Goal: Book appointment/travel/reservation

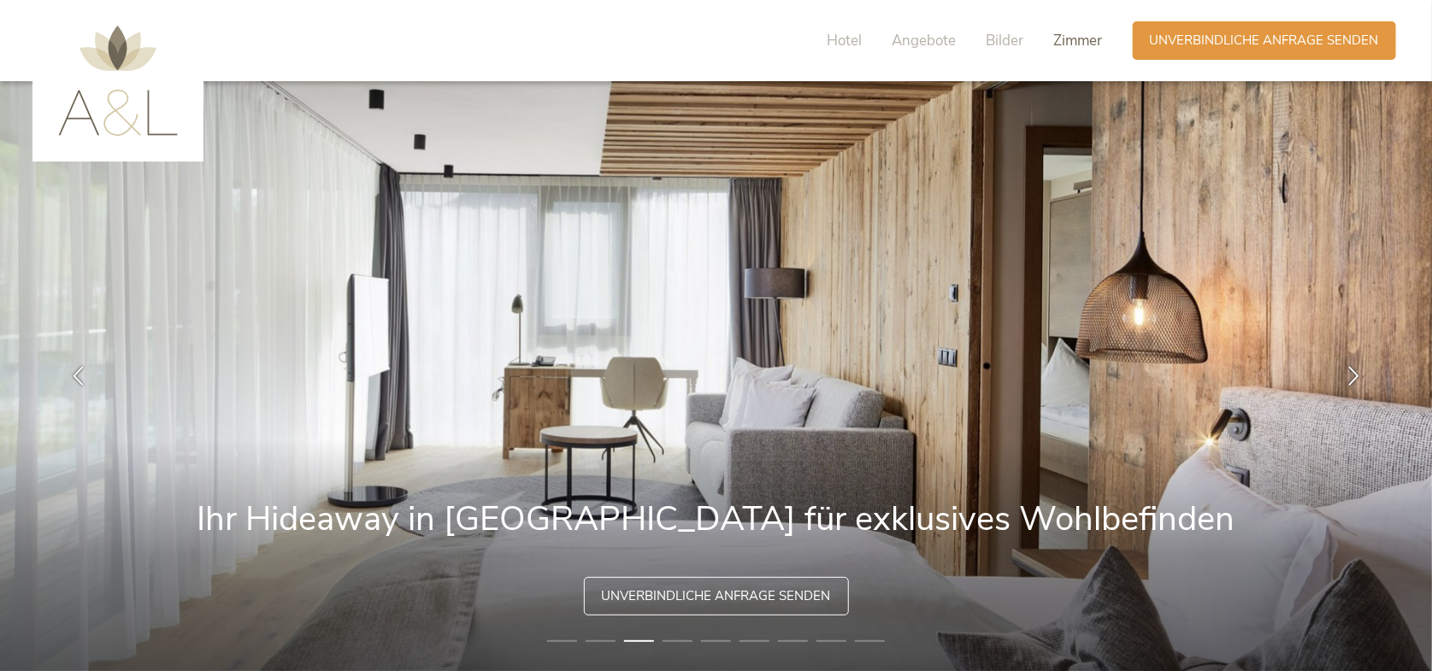
click at [1066, 47] on font "Zimmer" at bounding box center [1078, 41] width 49 height 20
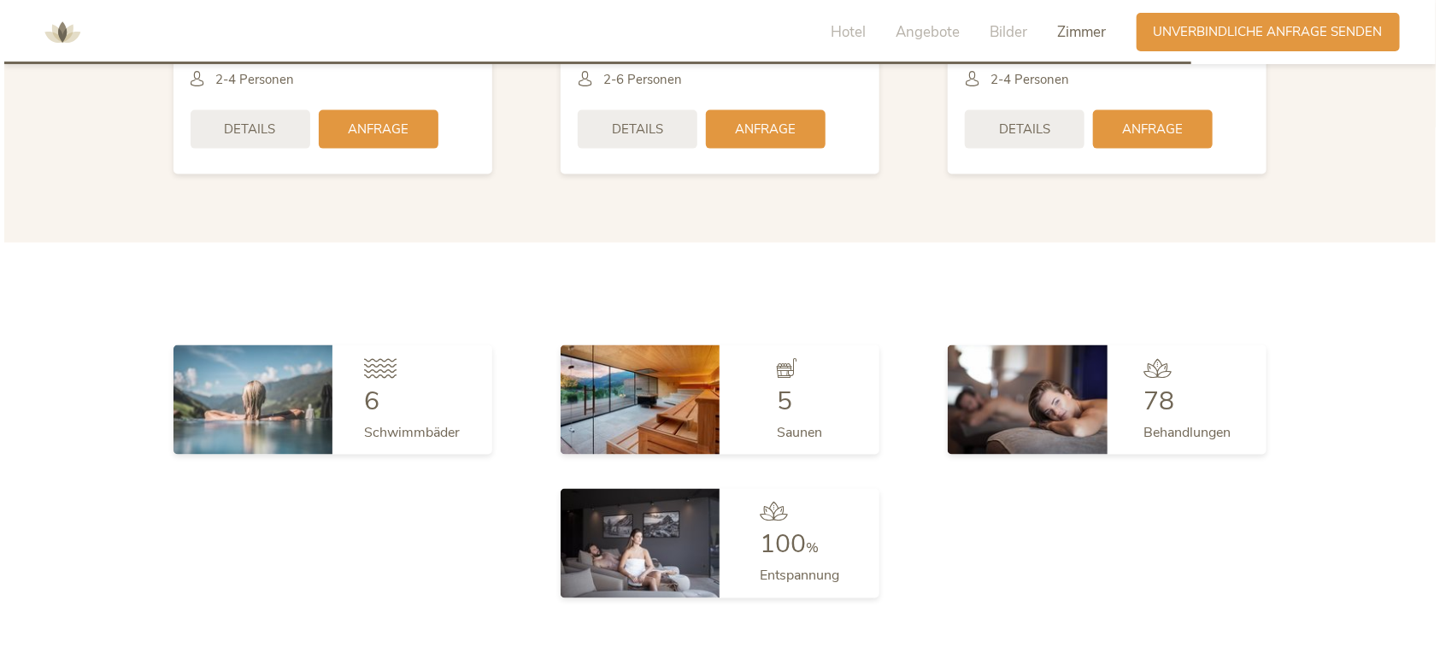
scroll to position [4177, 0]
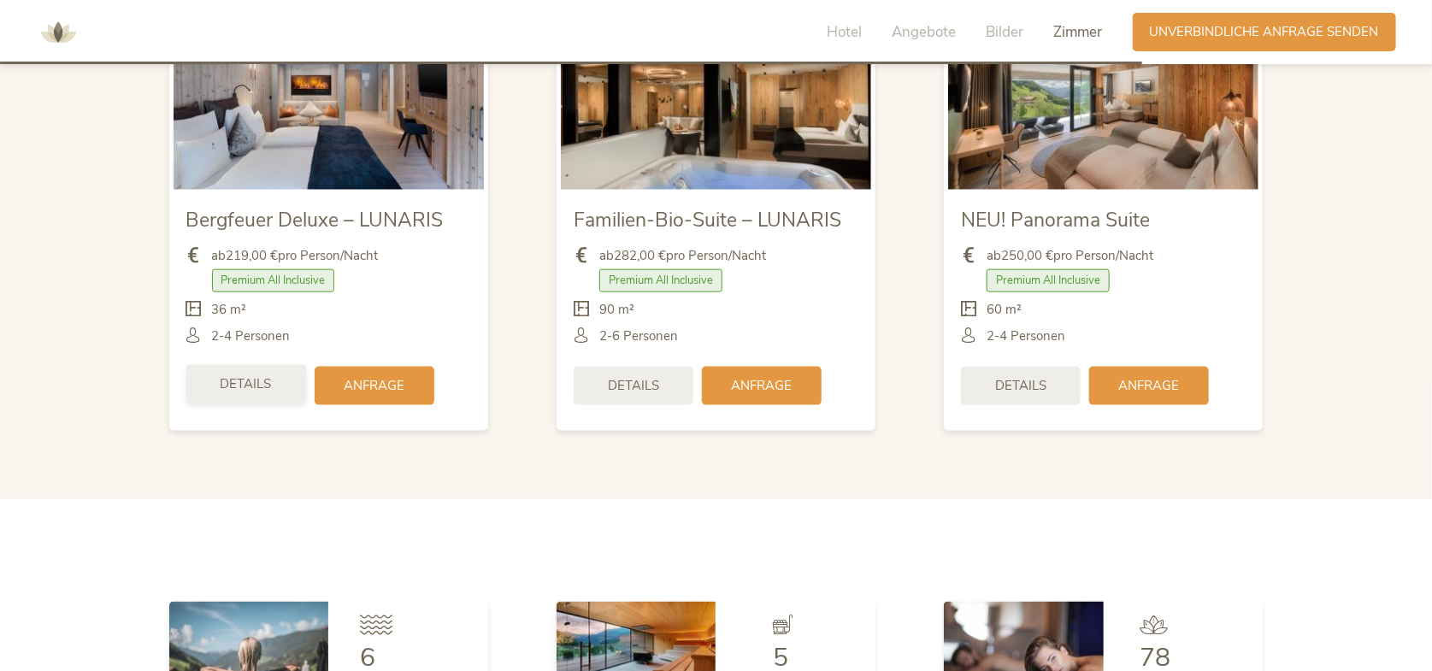
click at [249, 402] on div "Details" at bounding box center [246, 384] width 120 height 38
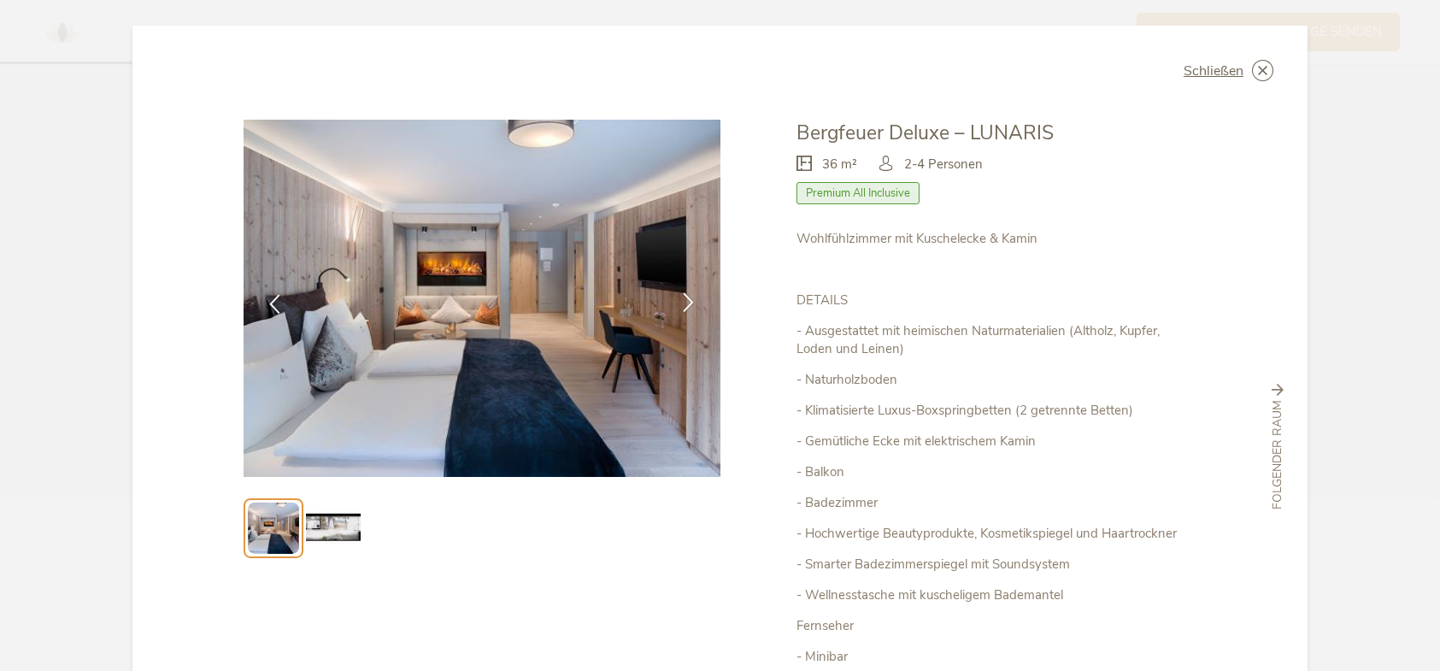
click at [685, 297] on icon at bounding box center [689, 302] width 20 height 20
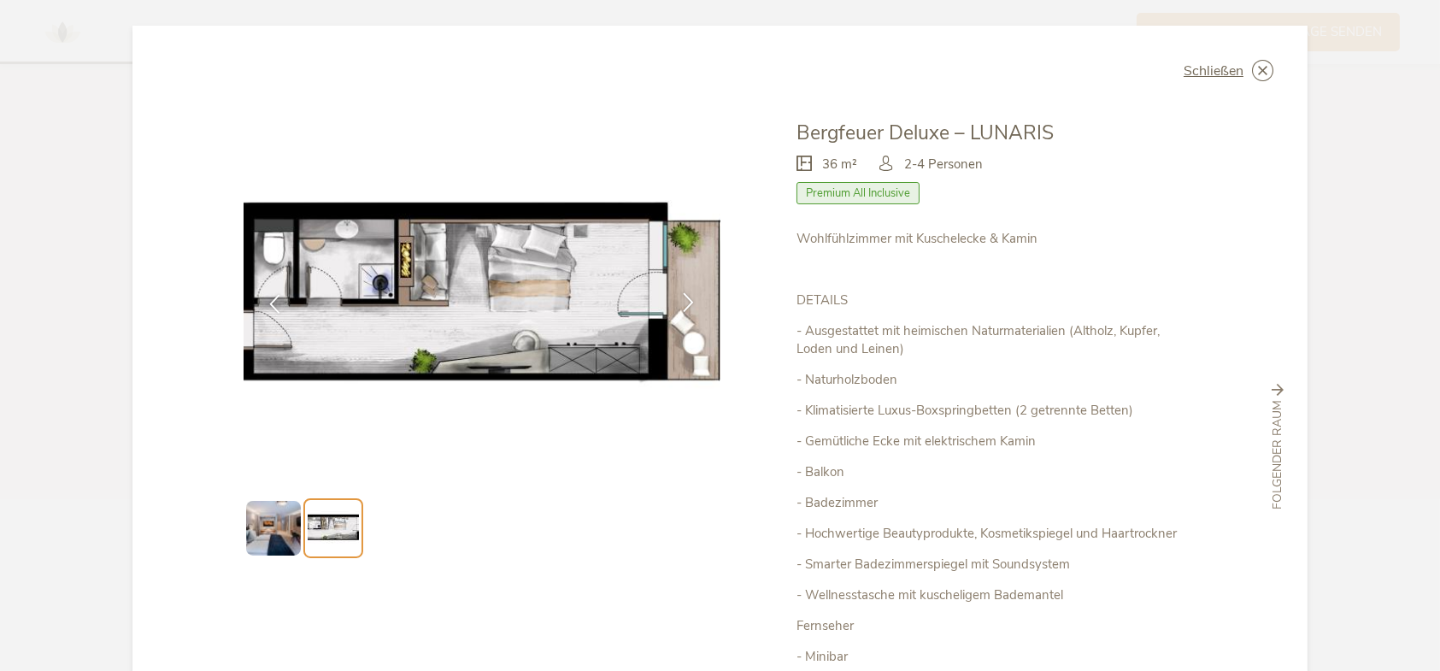
click at [685, 297] on icon at bounding box center [689, 302] width 20 height 20
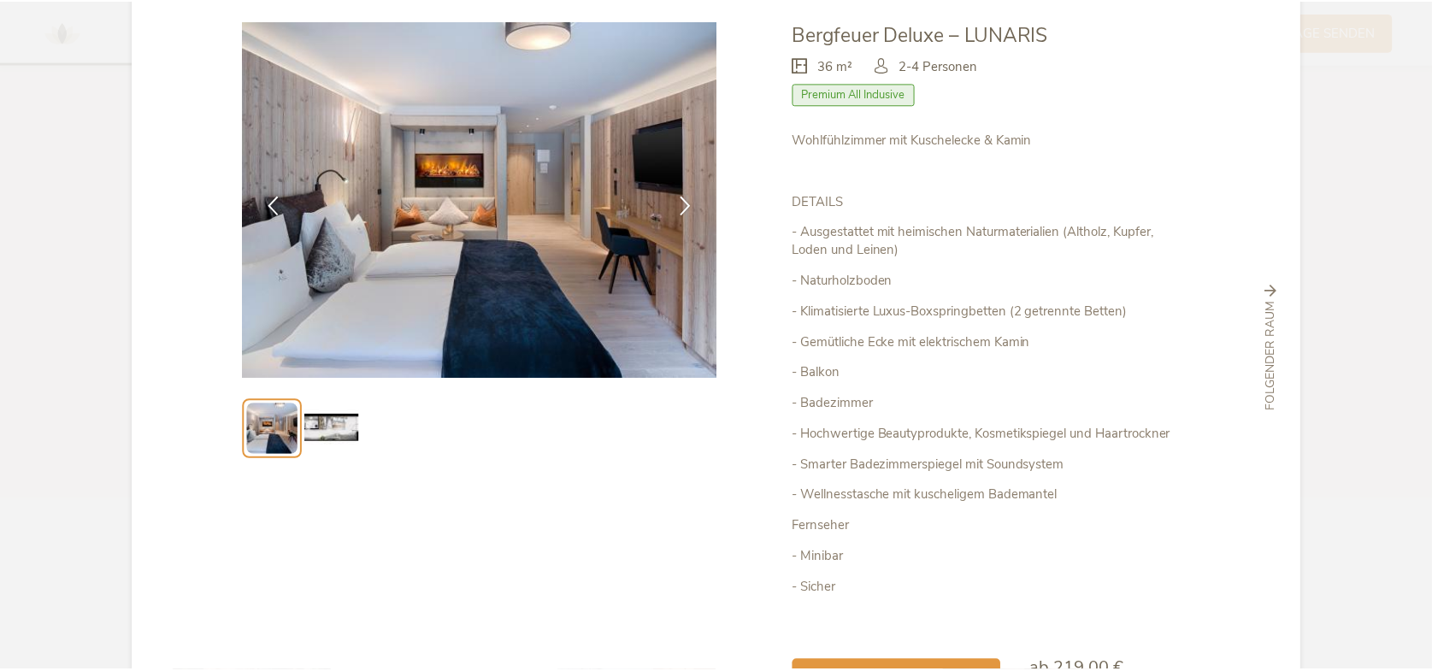
scroll to position [0, 0]
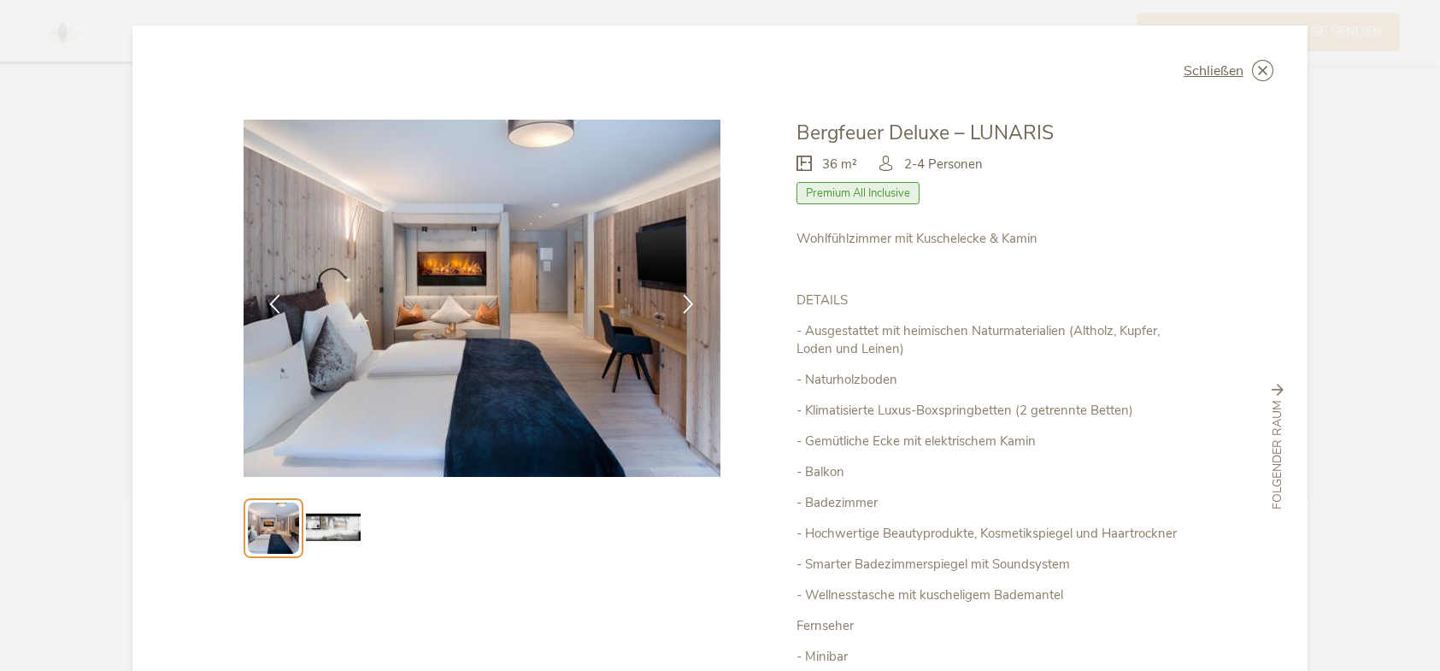
click at [0, 0] on icon at bounding box center [0, 0] width 0 height 0
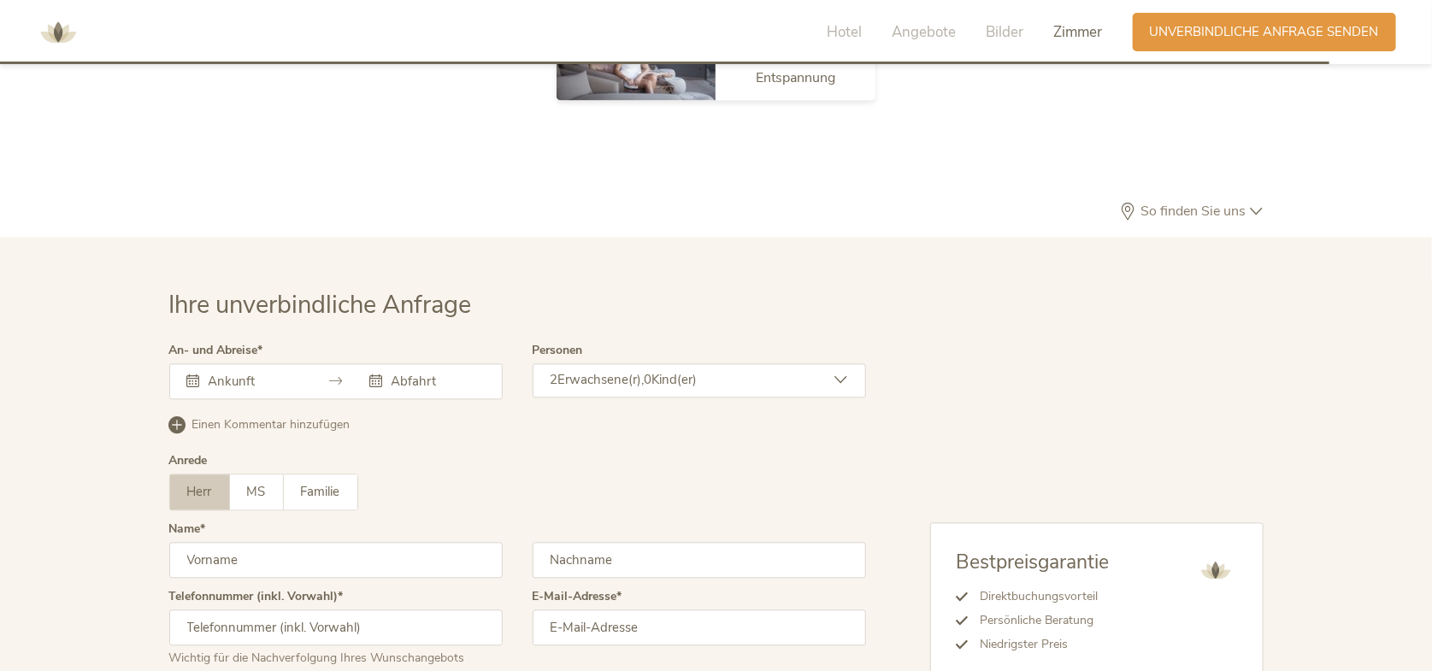
scroll to position [5031, 0]
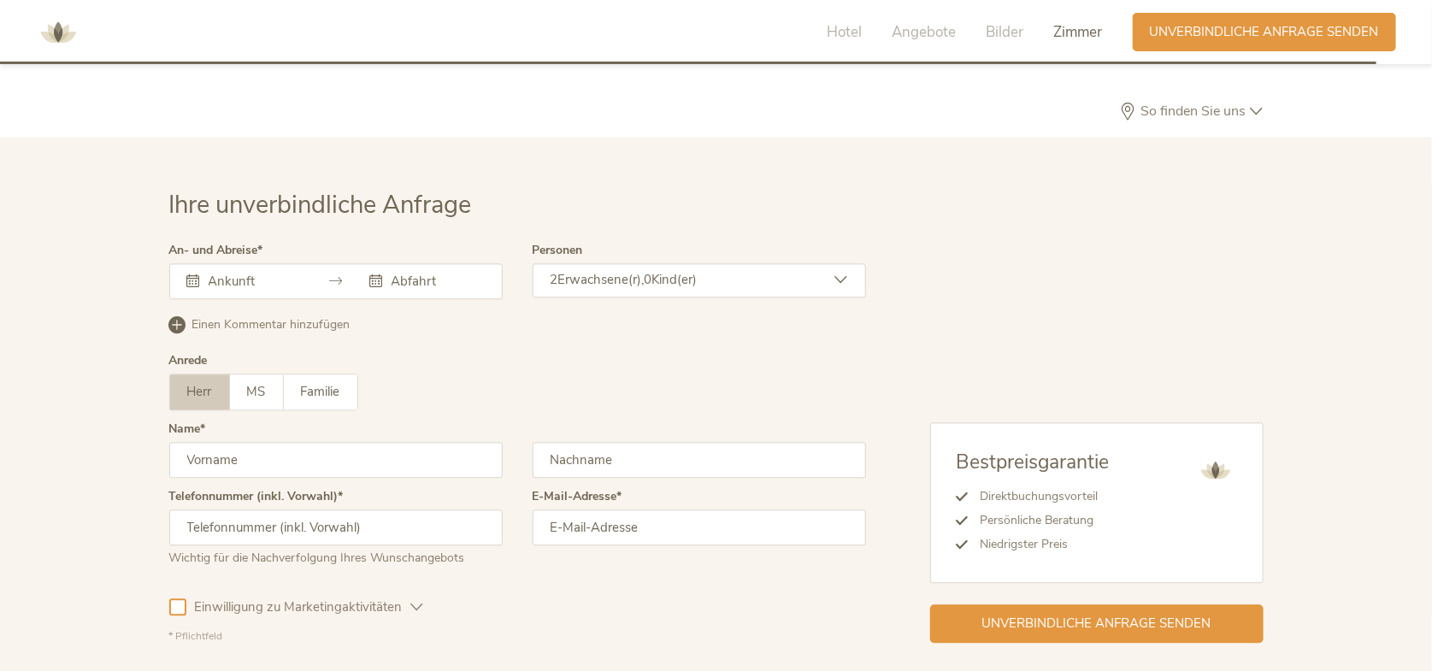
click at [224, 290] on input "text" at bounding box center [252, 281] width 97 height 17
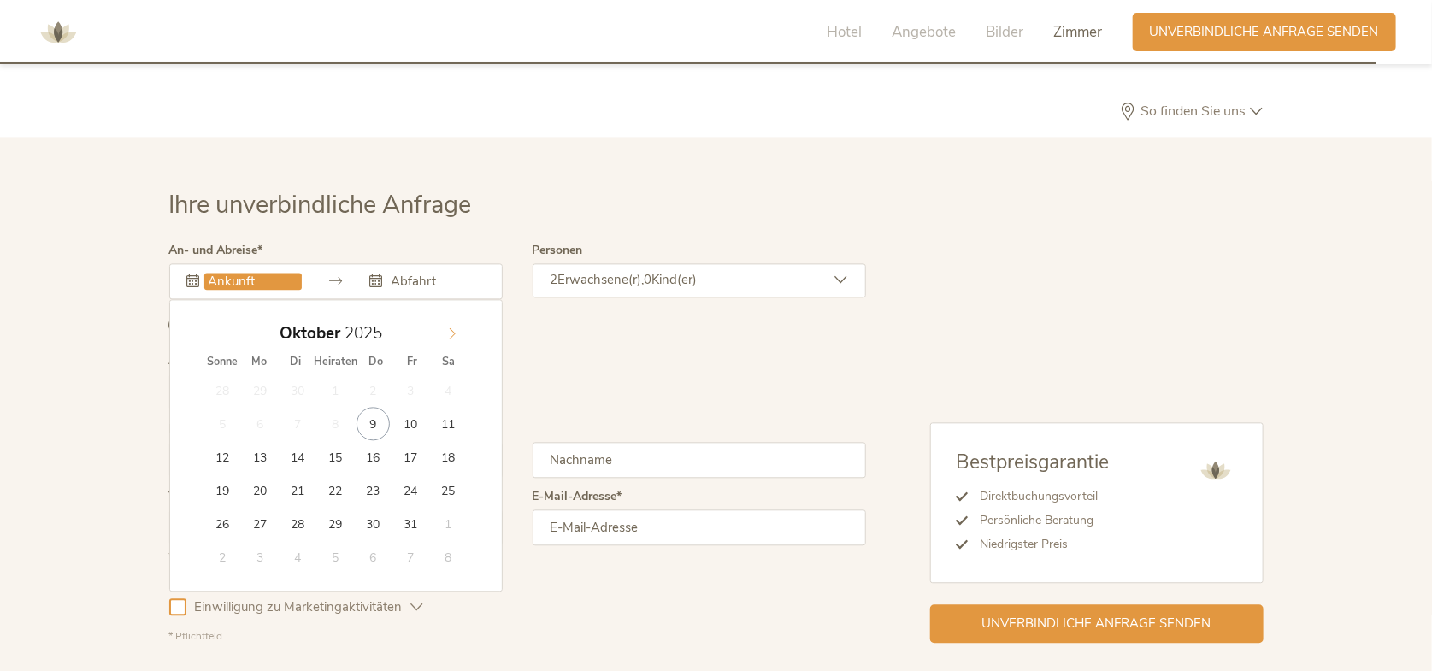
click at [451, 339] on icon at bounding box center [452, 333] width 12 height 12
type input "2026"
click at [451, 339] on icon at bounding box center [452, 333] width 12 height 12
type input "08.01.2026"
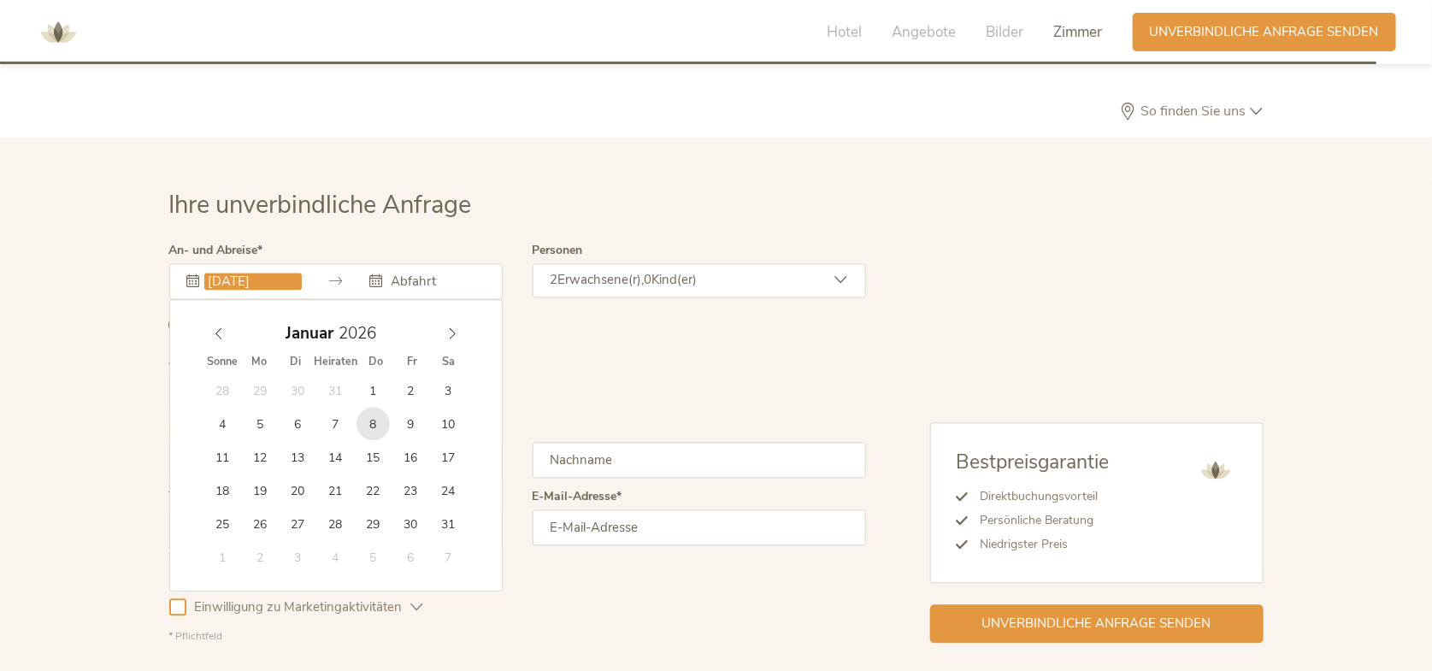
type input "2026"
type input "11.01.2026"
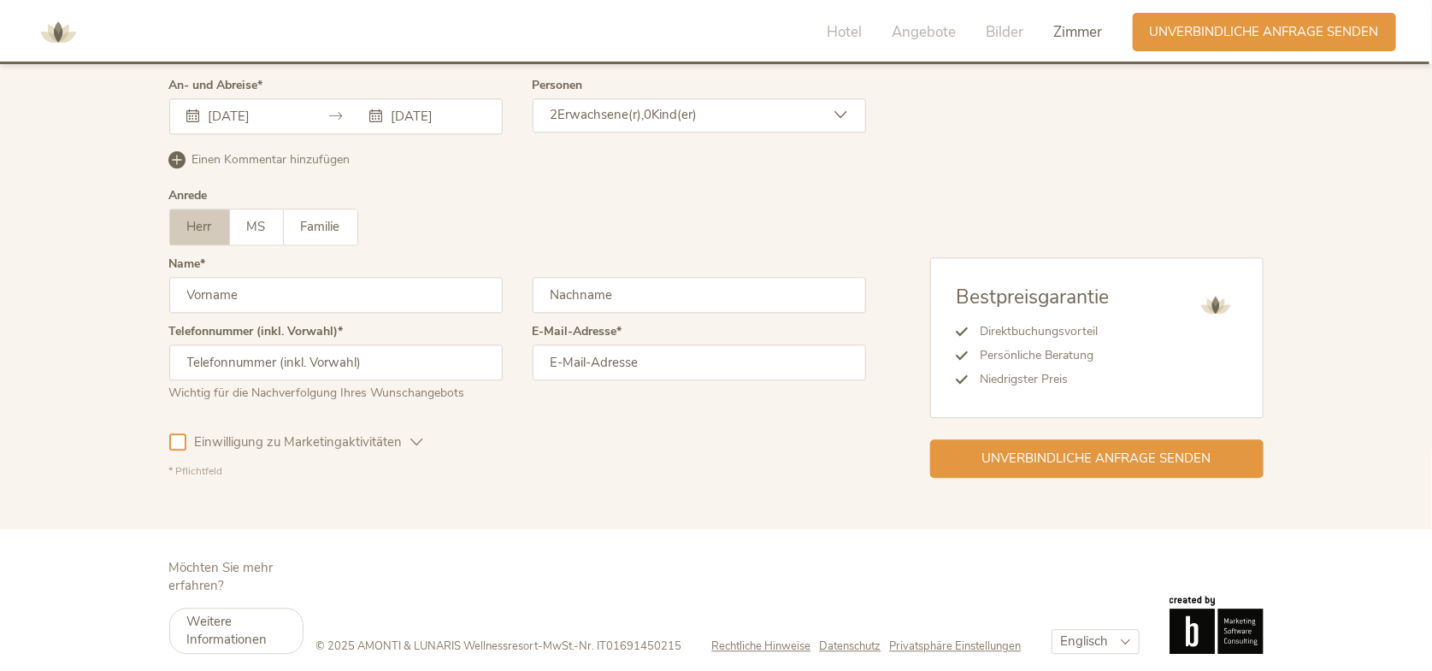
scroll to position [5236, 0]
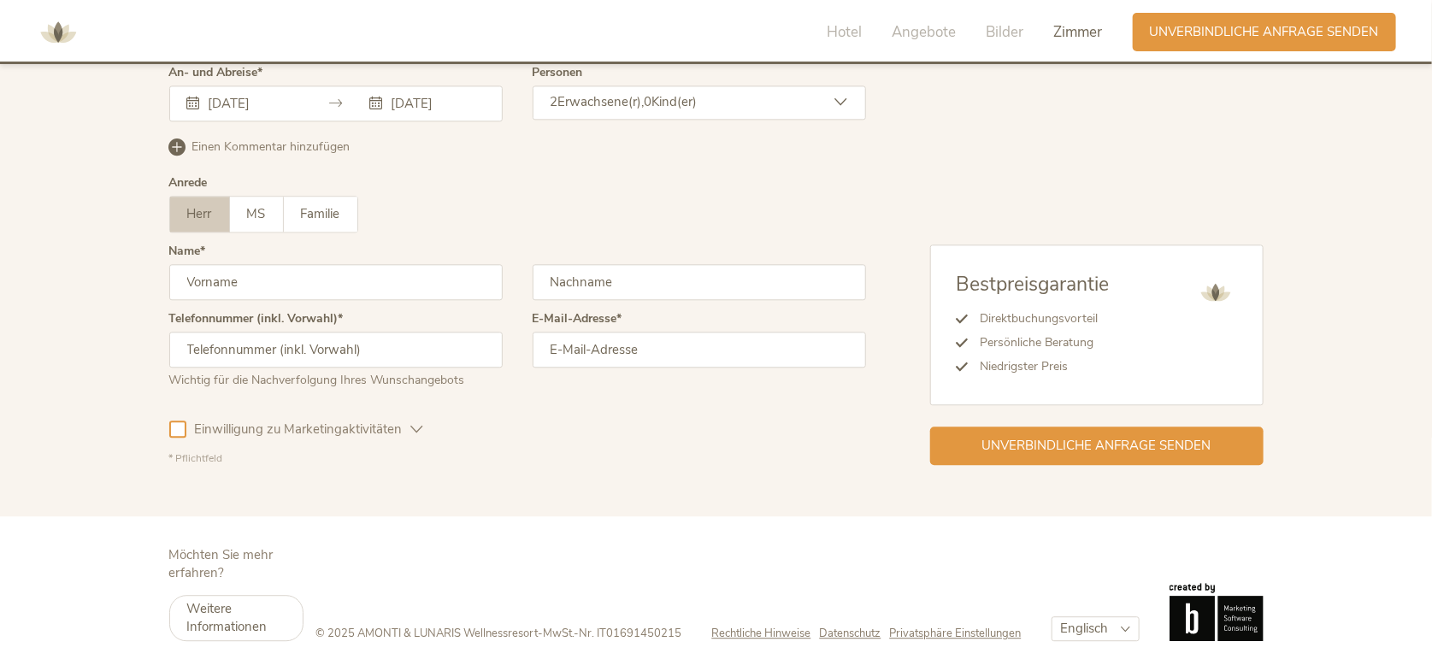
click at [354, 279] on input "text" at bounding box center [335, 282] width 333 height 36
type input "nico"
click at [639, 287] on input "text" at bounding box center [698, 282] width 333 height 36
type input "Müller"
click at [638, 354] on input "email" at bounding box center [698, 350] width 333 height 36
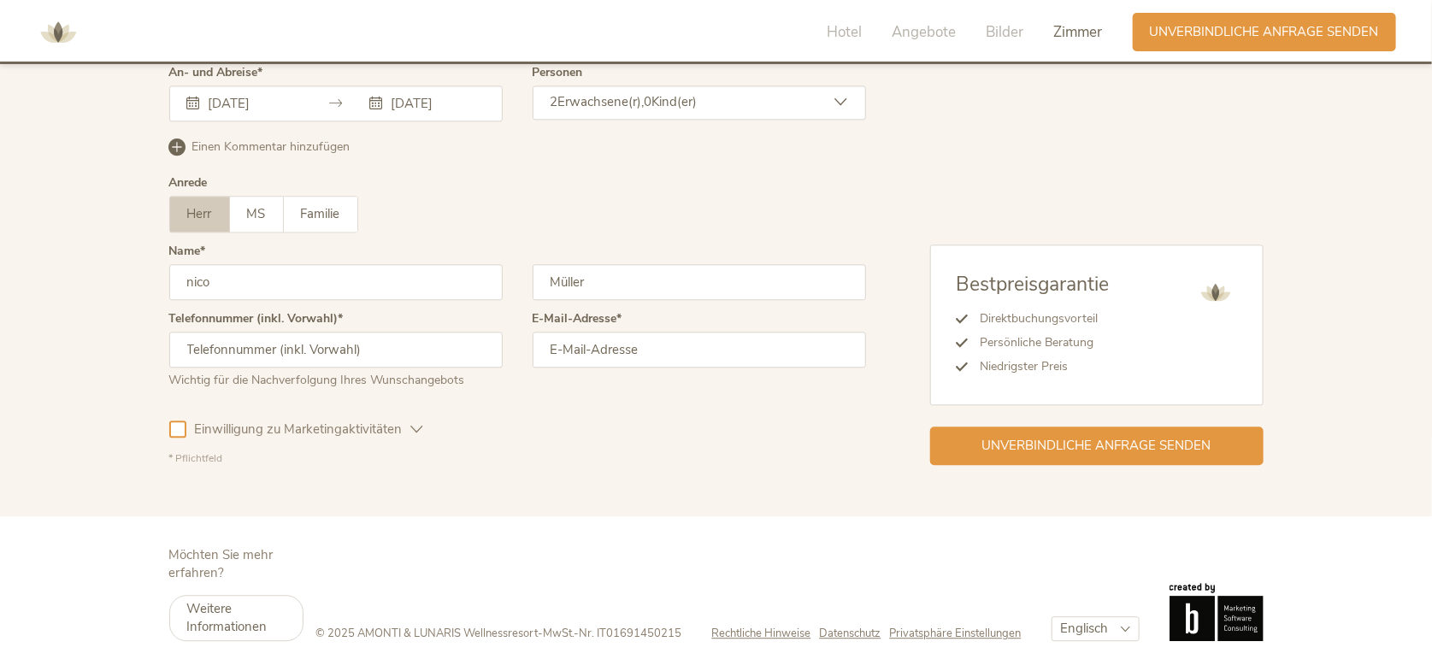
type input "nicomueller17@gmx.net"
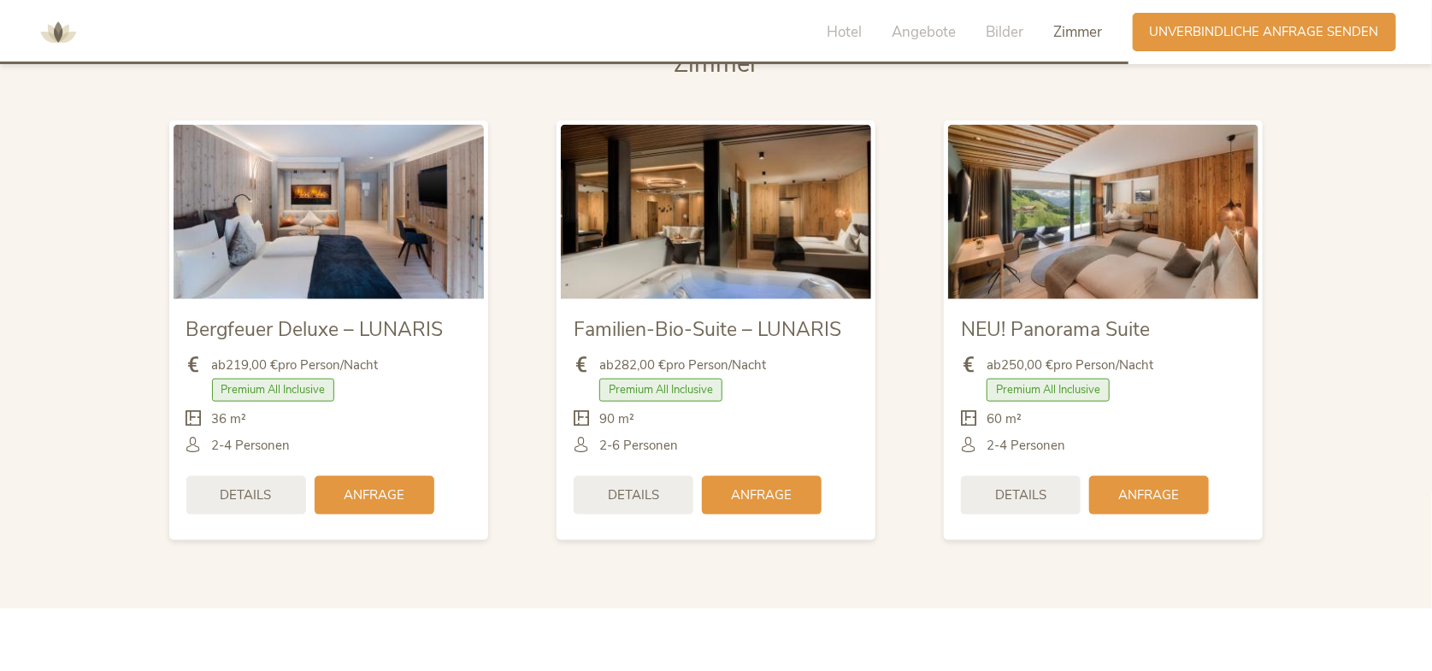
scroll to position [4039, 0]
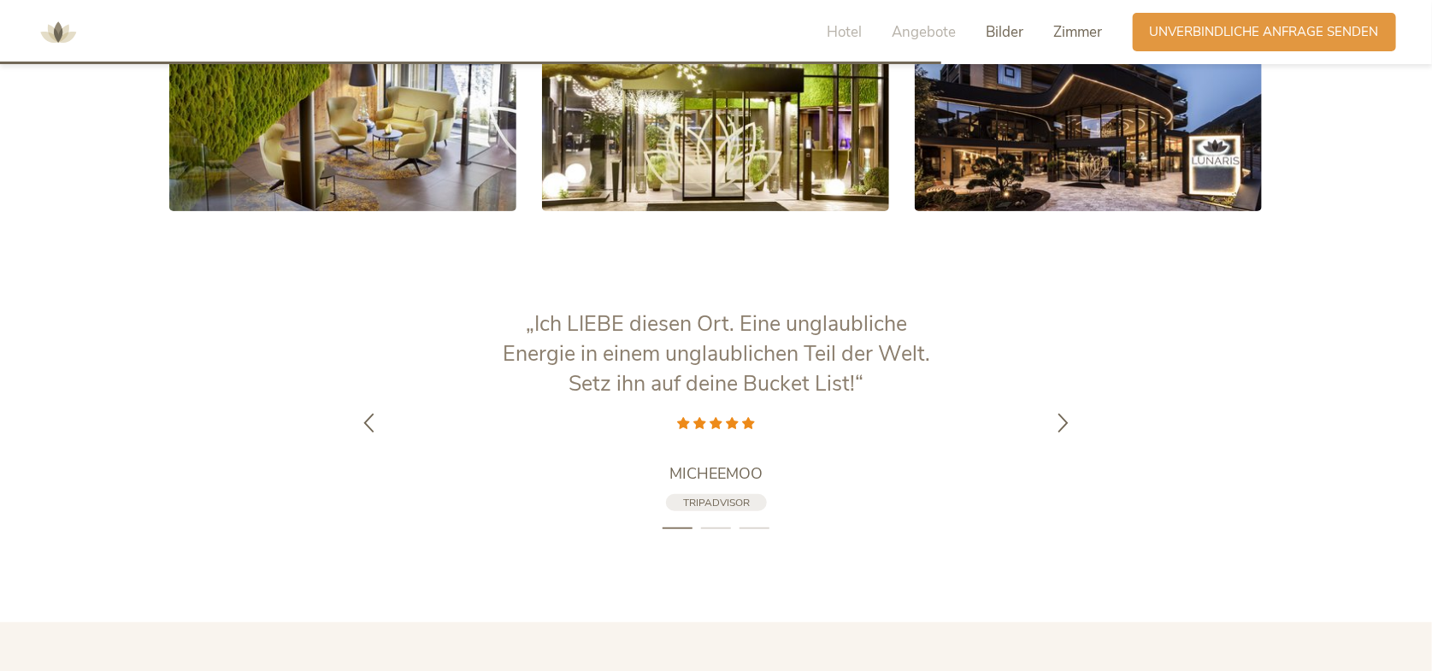
click at [1074, 33] on font "Zimmer" at bounding box center [1078, 32] width 49 height 20
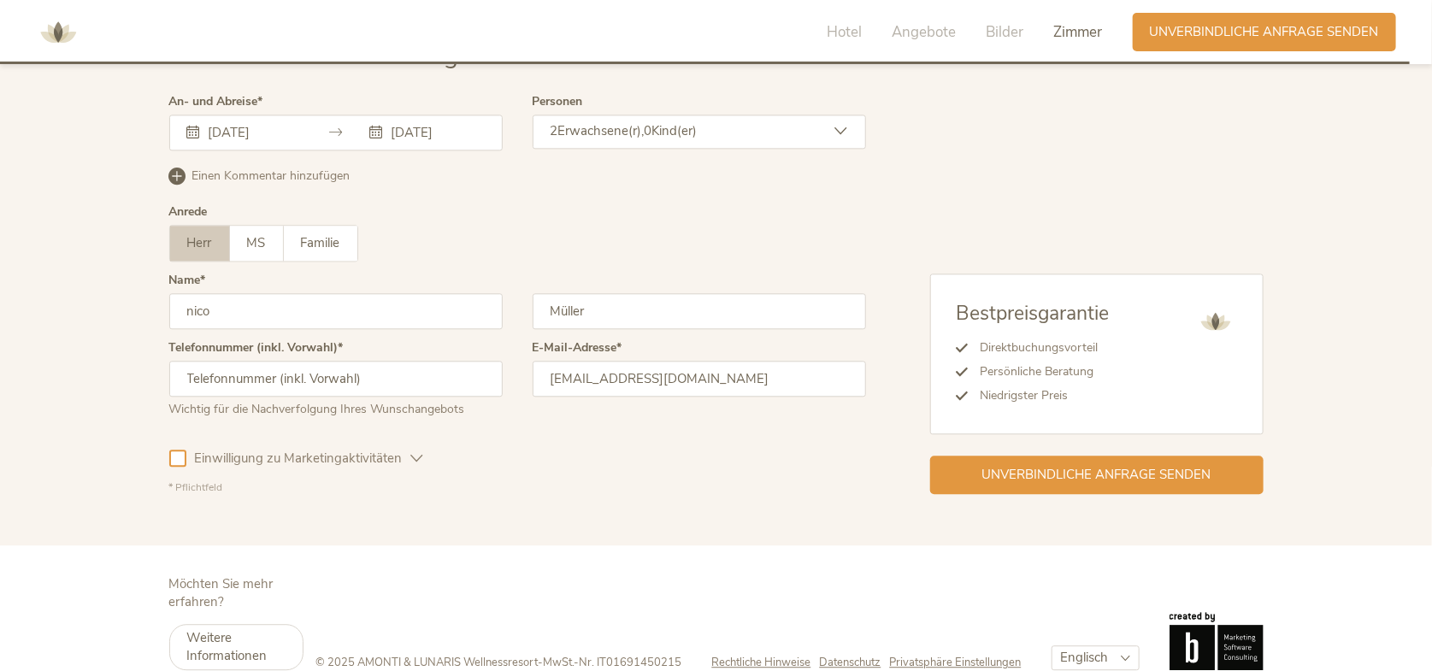
scroll to position [5150, 0]
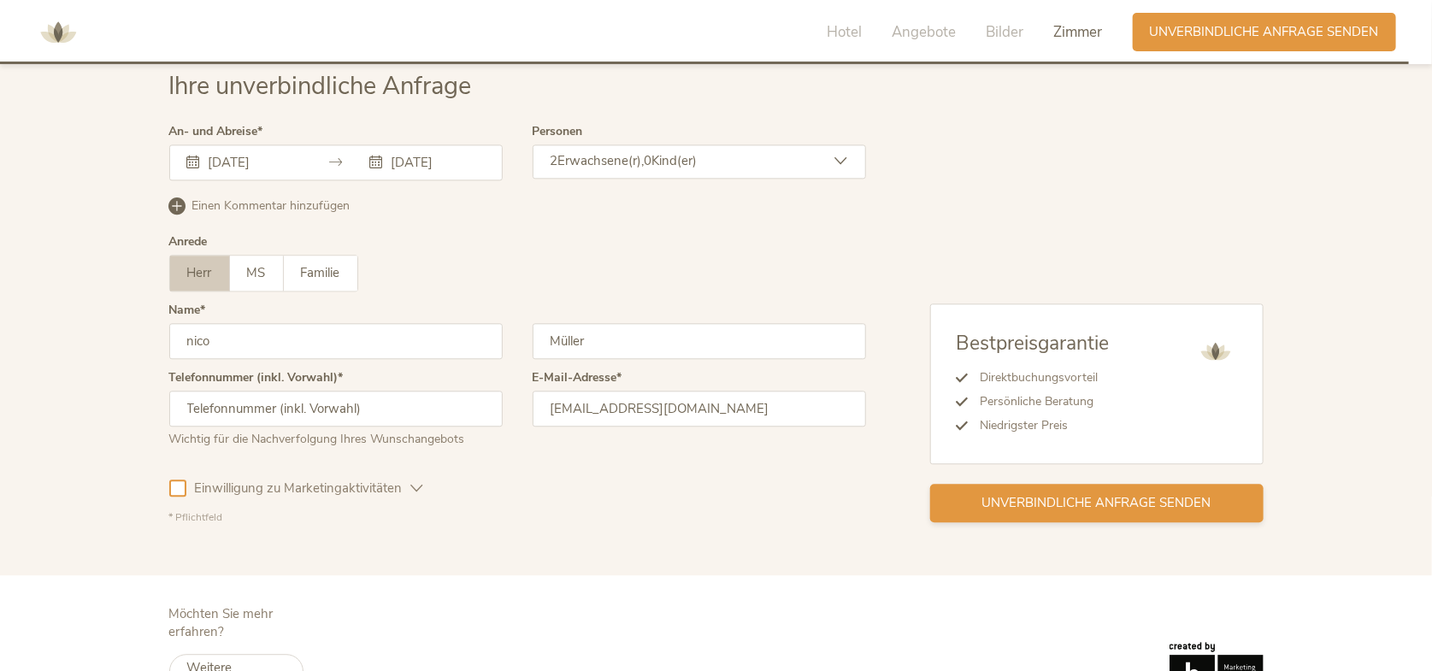
click at [1058, 511] on font "Unverbindliche Anfrage senden" at bounding box center [1096, 502] width 229 height 17
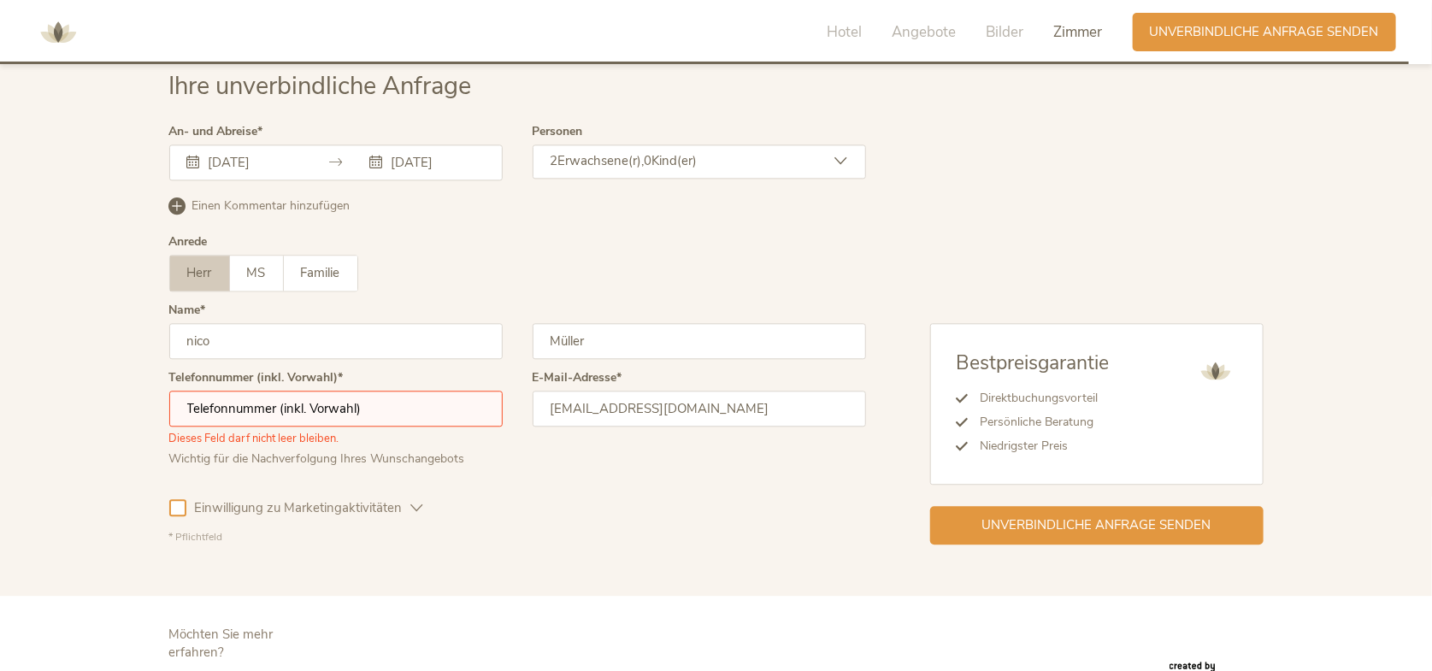
scroll to position [5255, 0]
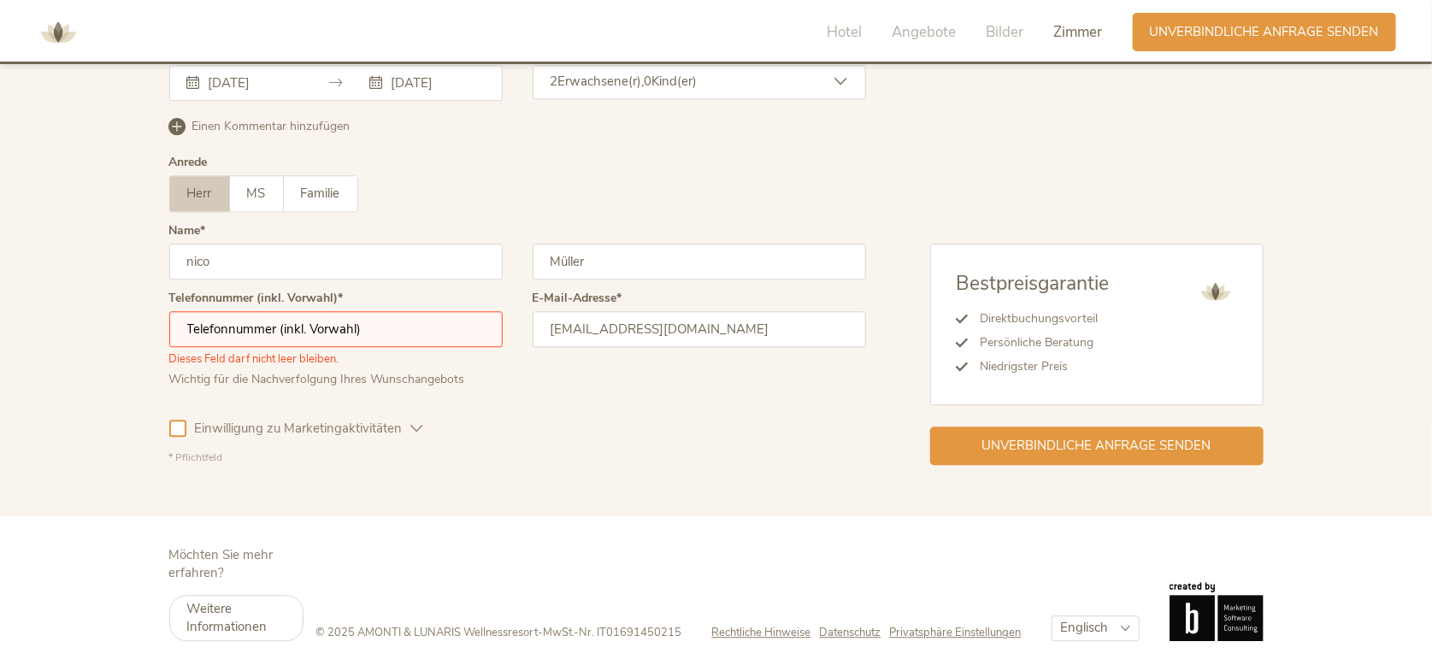
click at [291, 335] on input "text" at bounding box center [335, 329] width 333 height 36
type input "017631662062"
click button "Subscribe now" at bounding box center [0, 0] width 0 height 0
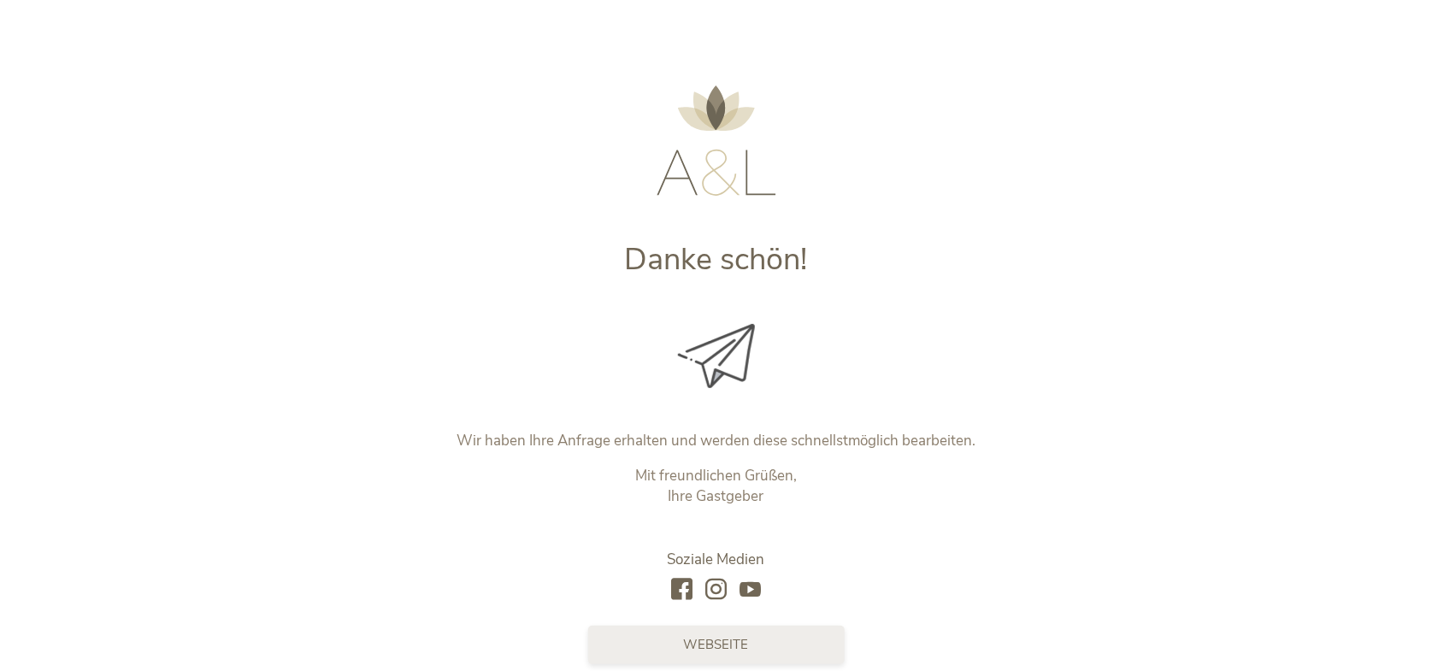
click at [735, 638] on font "Webseite" at bounding box center [716, 644] width 65 height 17
